Goal: Task Accomplishment & Management: Manage account settings

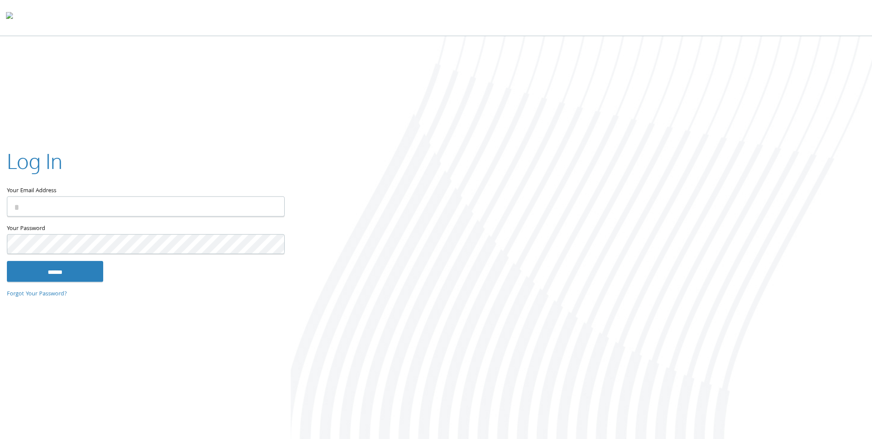
type input "**********"
click at [89, 275] on input "******" at bounding box center [55, 271] width 96 height 21
type input "**********"
